Goal: Task Accomplishment & Management: Manage account settings

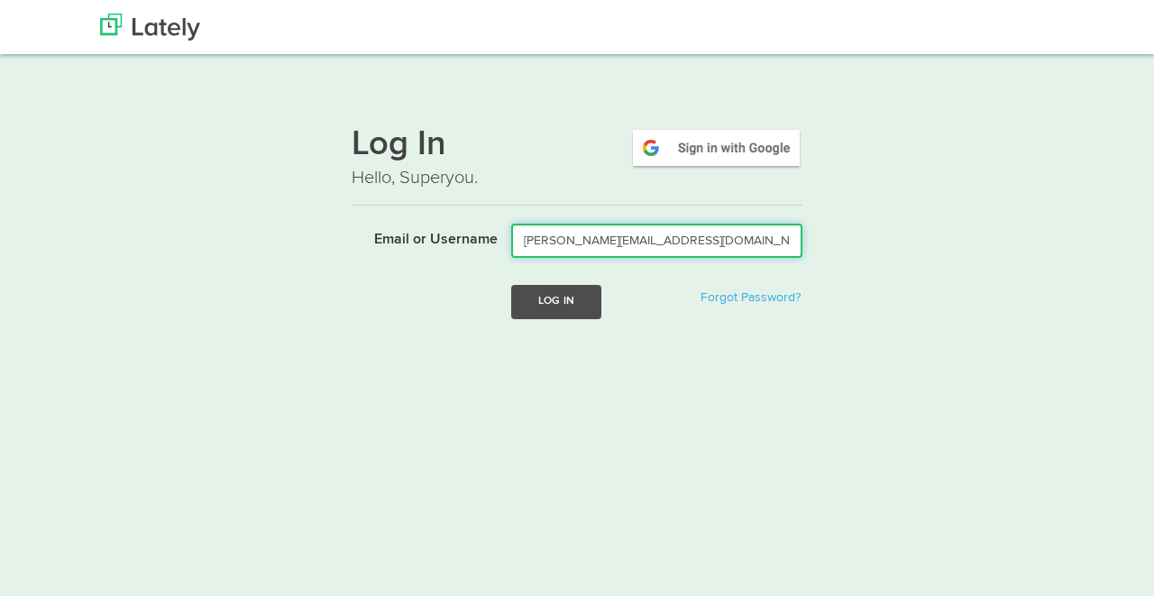
type input "[PERSON_NAME][EMAIL_ADDRESS][DOMAIN_NAME]"
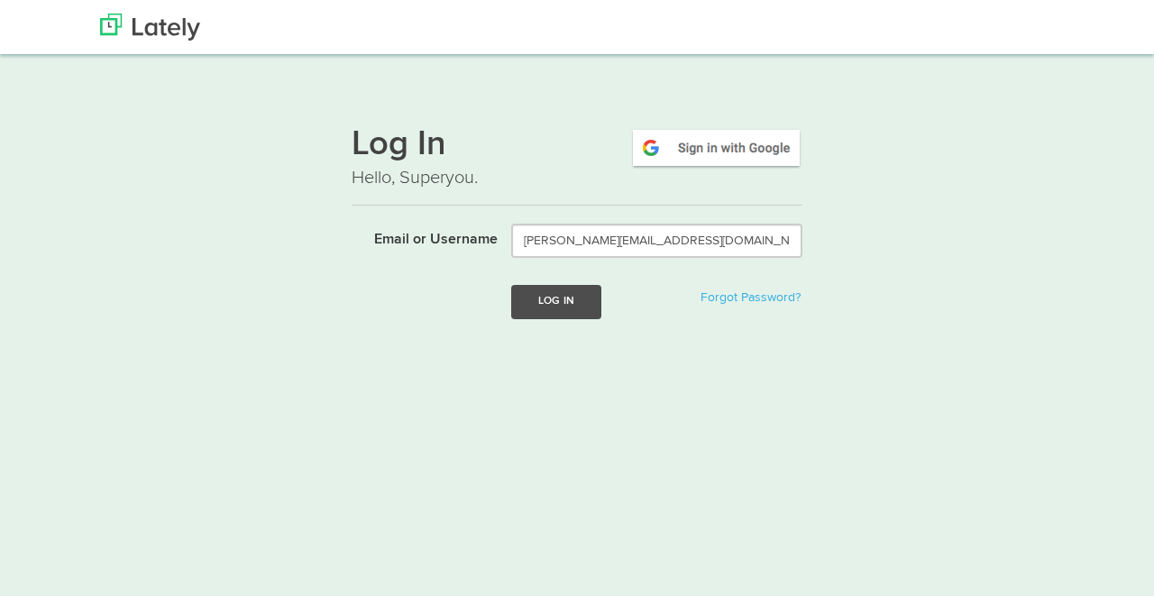
click at [533, 301] on button "Log In" at bounding box center [556, 301] width 90 height 33
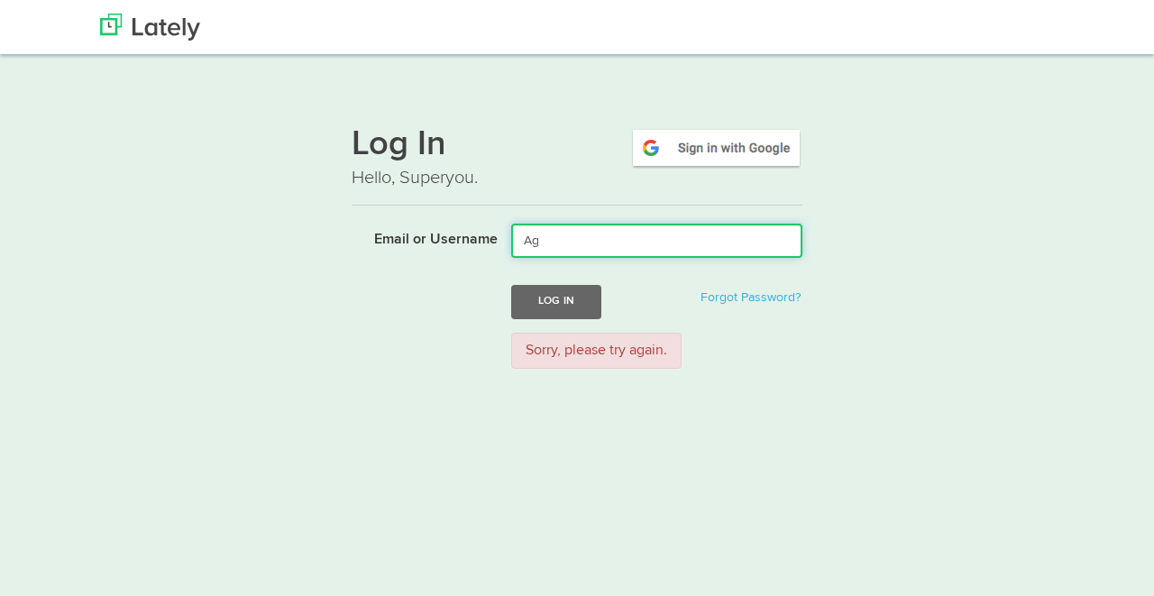
type input "A"
type input "agnesdemille.com"
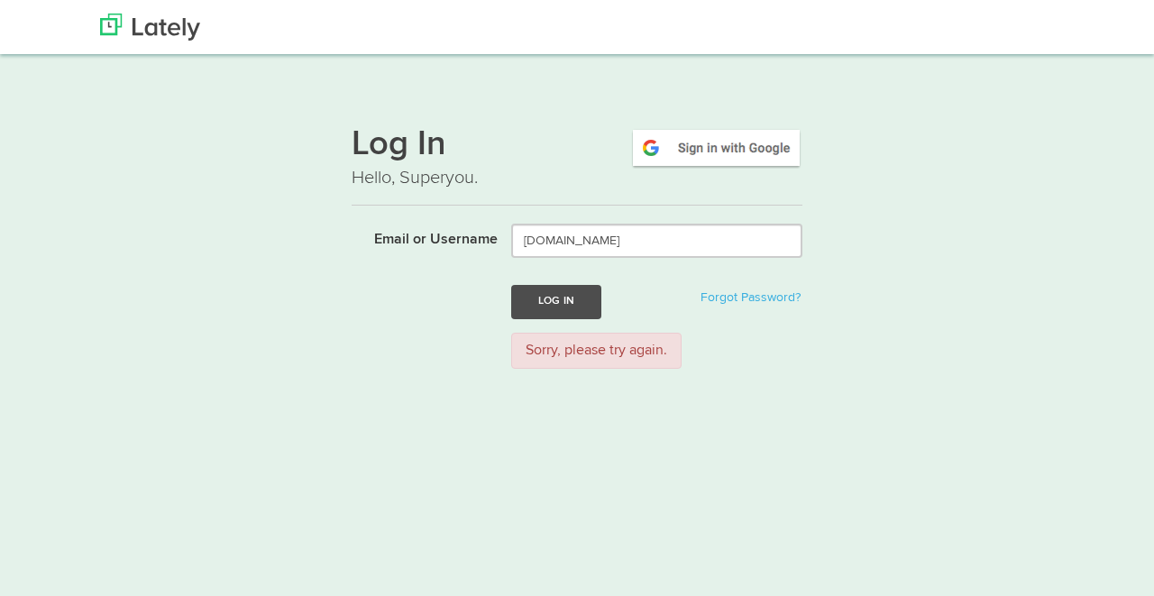
click at [556, 301] on button "Log In" at bounding box center [556, 301] width 90 height 33
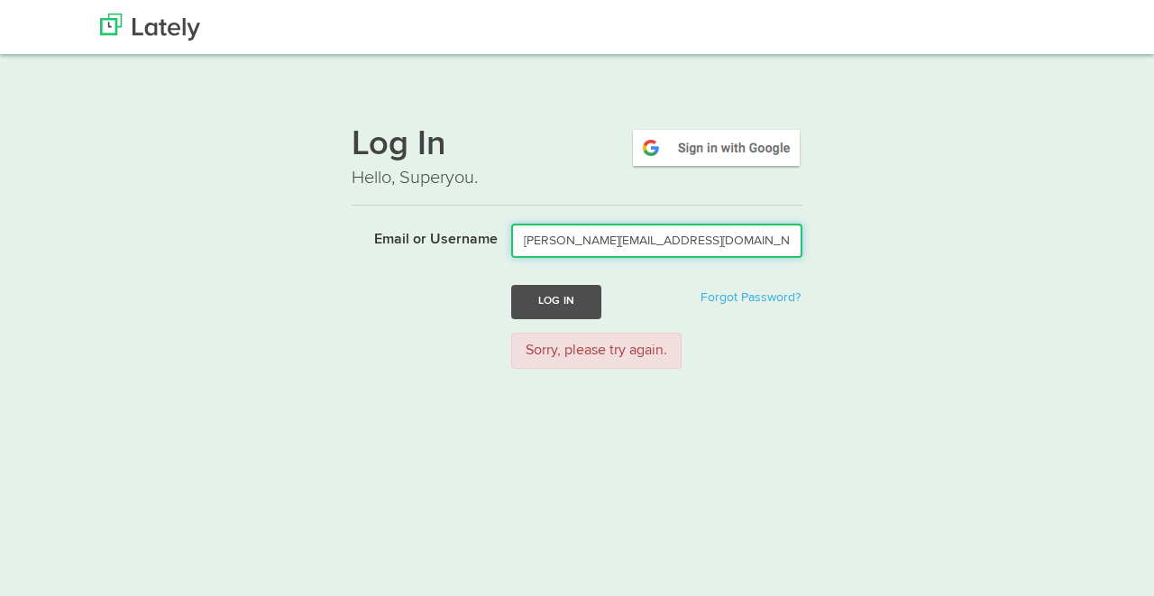
type input "[PERSON_NAME][EMAIL_ADDRESS][DOMAIN_NAME]"
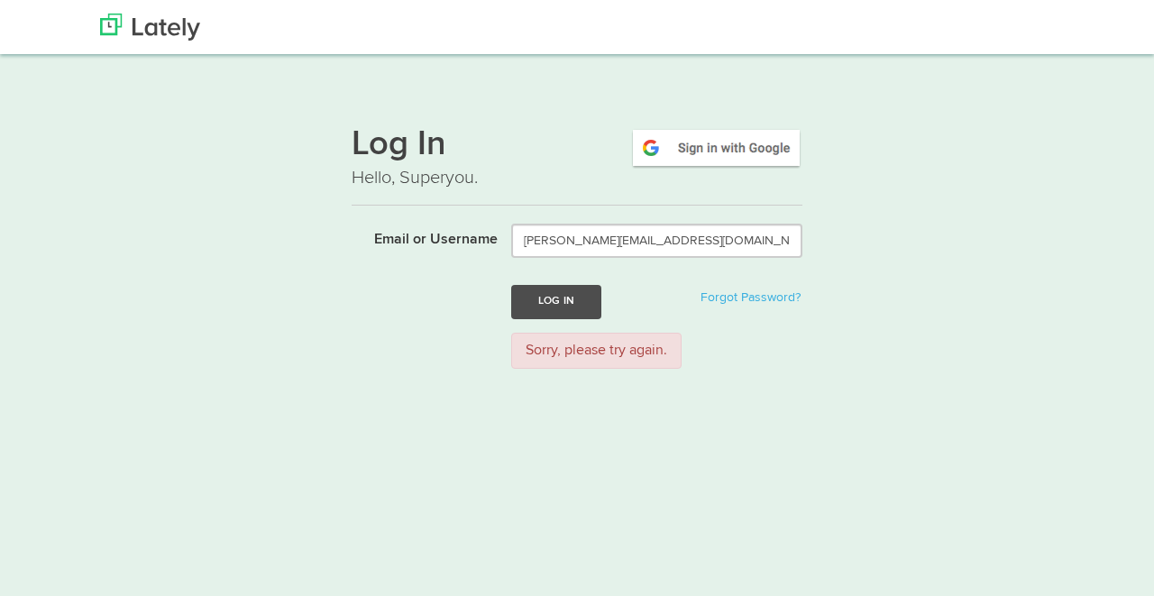
click at [570, 300] on button "Log In" at bounding box center [556, 301] width 90 height 33
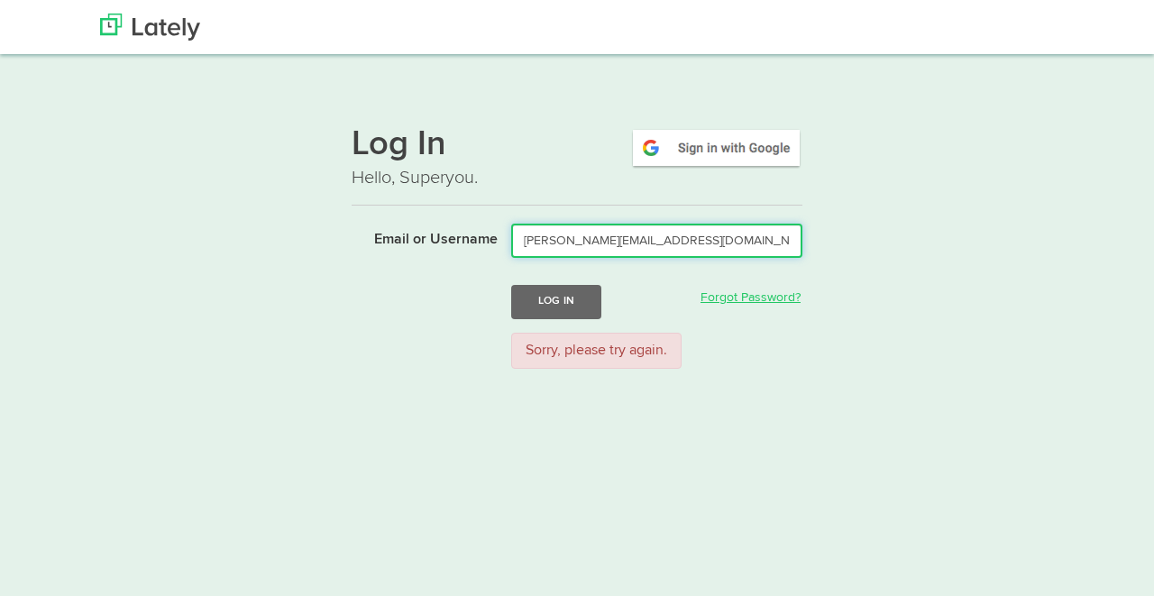
type input "[PERSON_NAME][EMAIL_ADDRESS][DOMAIN_NAME]"
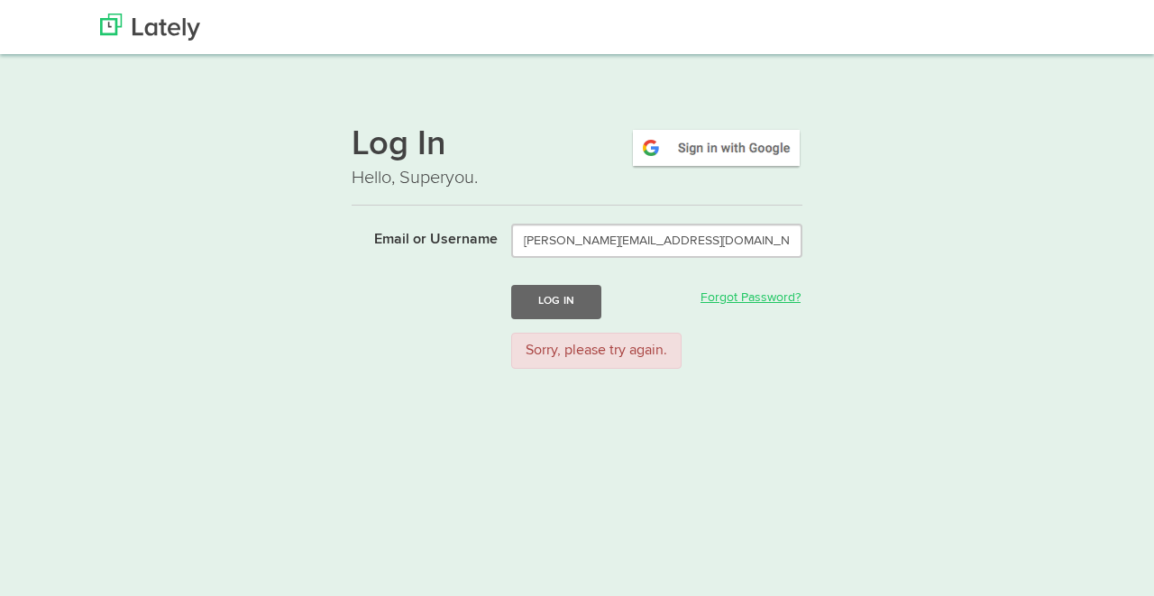
click at [728, 298] on link "Forgot Password?" at bounding box center [751, 297] width 100 height 13
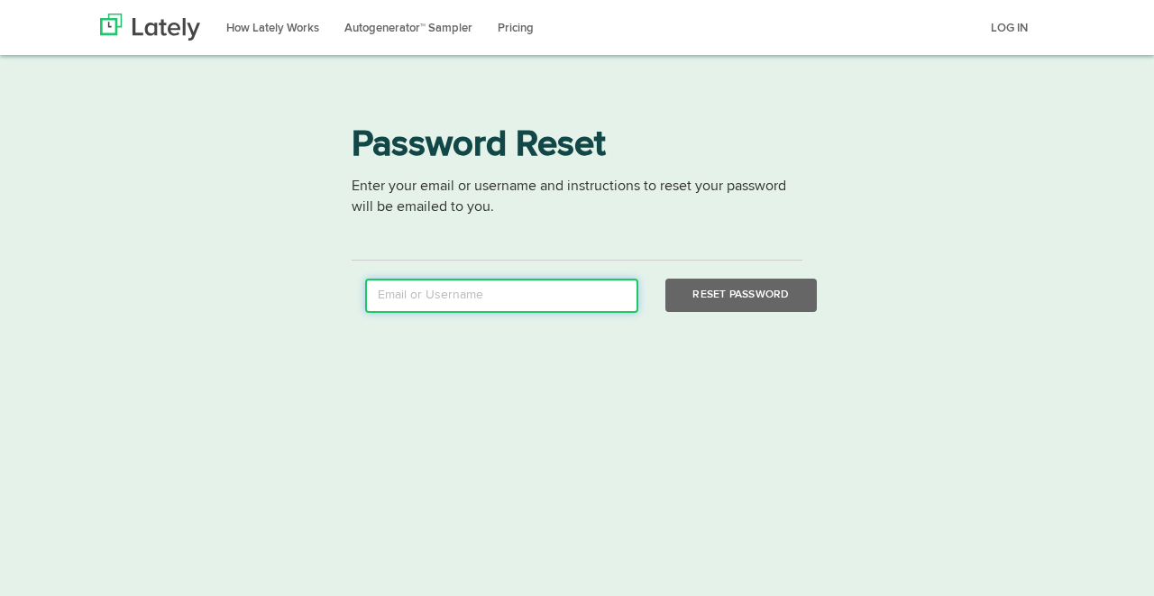
click at [504, 283] on input "email" at bounding box center [501, 296] width 273 height 34
type input "[PERSON_NAME][EMAIL_ADDRESS][DOMAIN_NAME]"
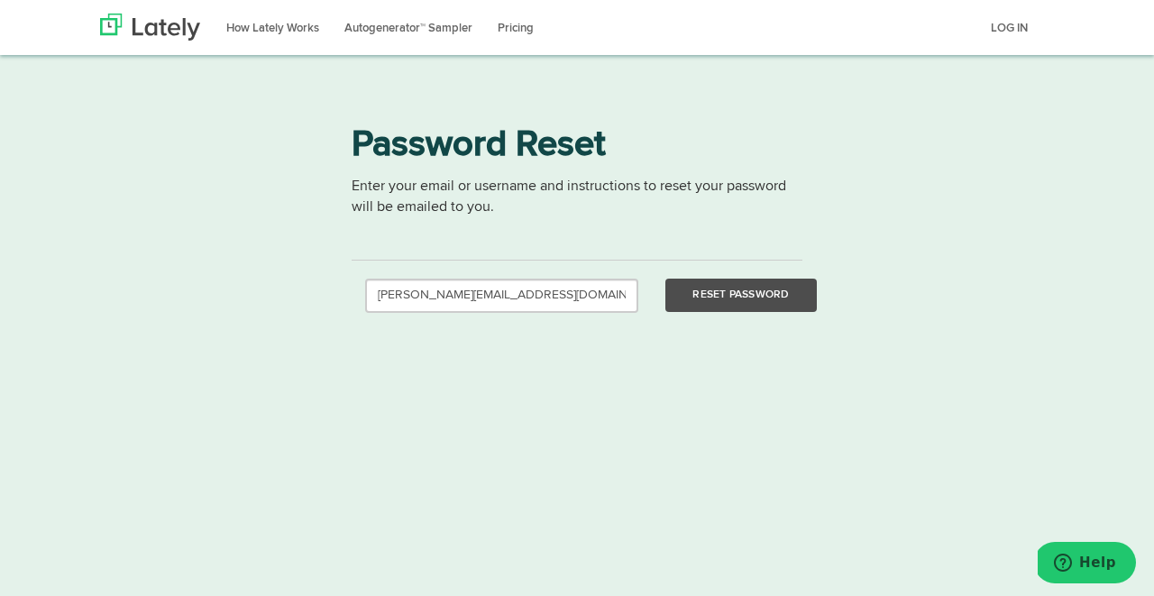
click at [734, 293] on button "Reset Password" at bounding box center [740, 295] width 151 height 33
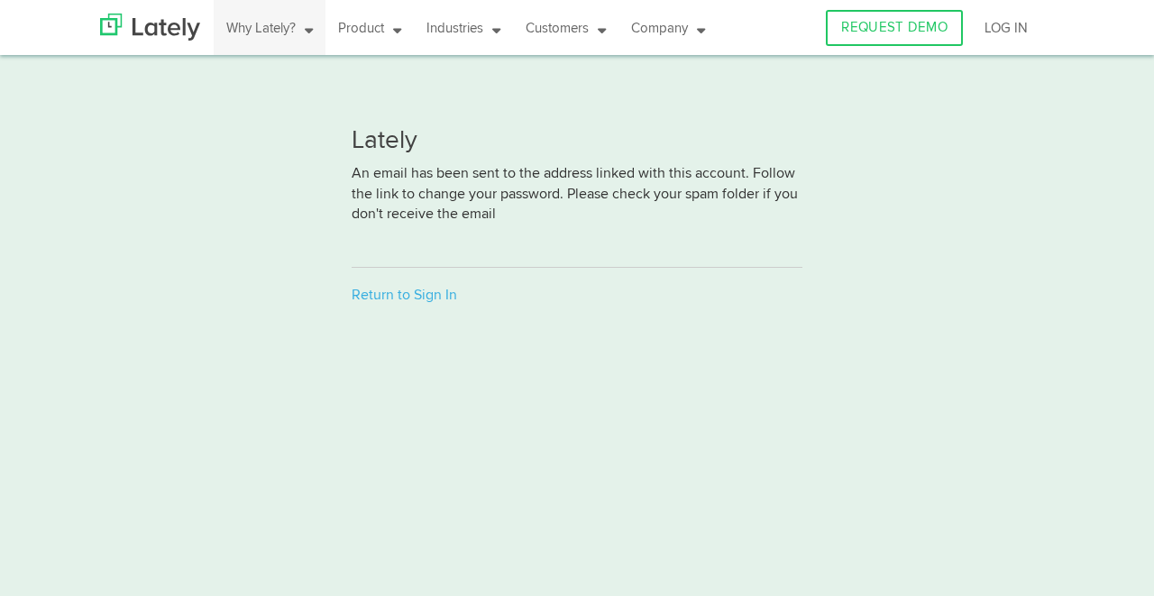
click at [312, 34] on link "Why Lately?" at bounding box center [270, 27] width 112 height 55
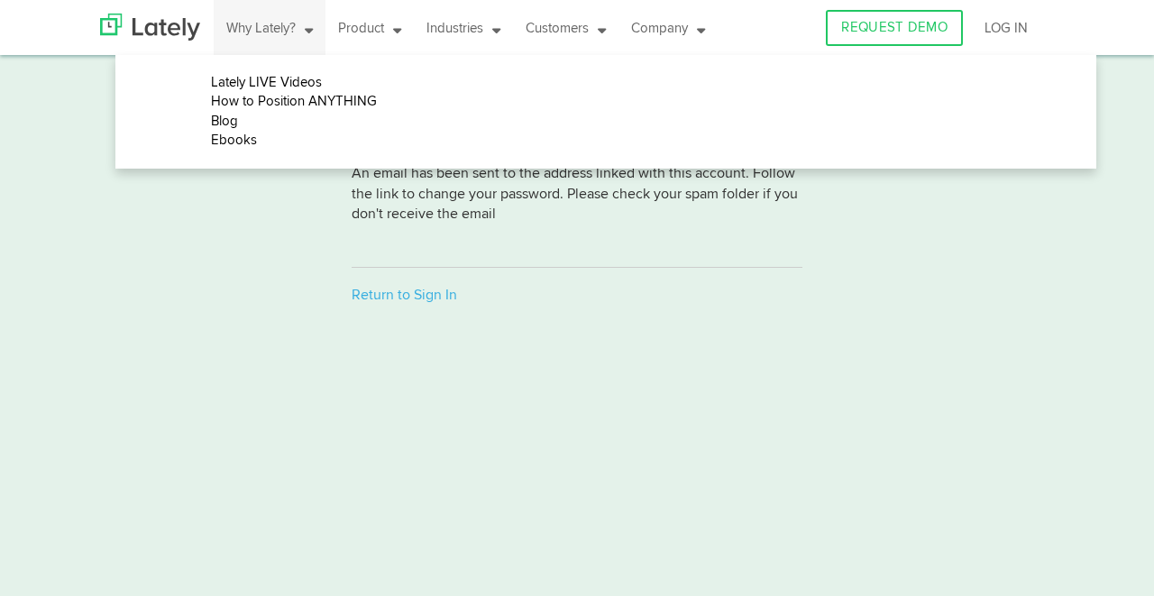
click at [312, 34] on link "Why Lately?" at bounding box center [270, 27] width 112 height 55
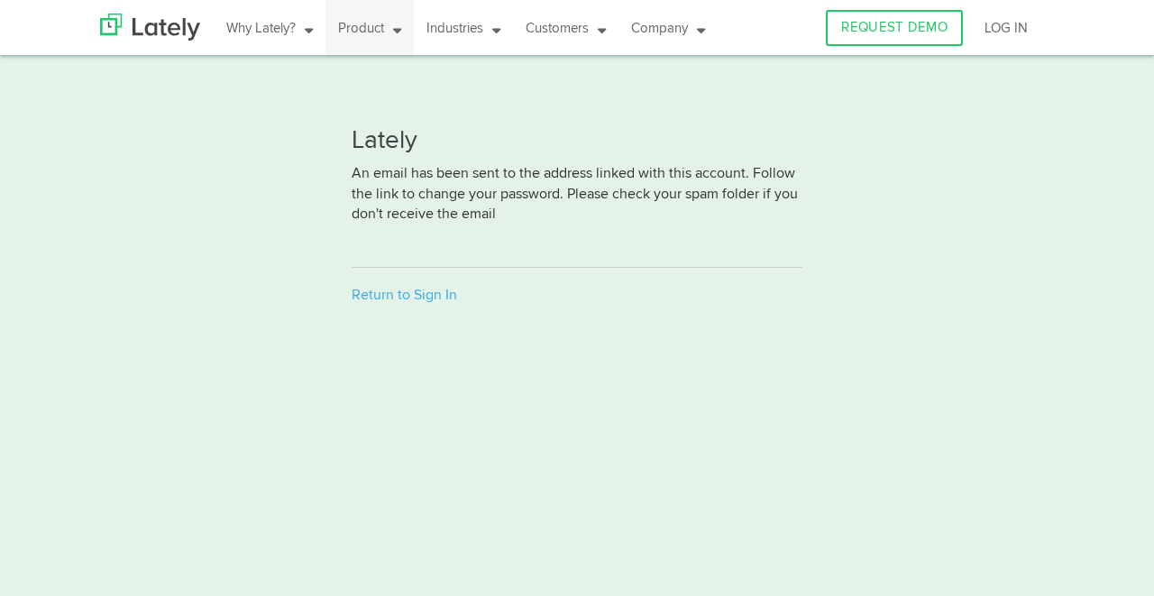
click at [401, 33] on icon at bounding box center [392, 28] width 17 height 14
